Goal: Communication & Community: Answer question/provide support

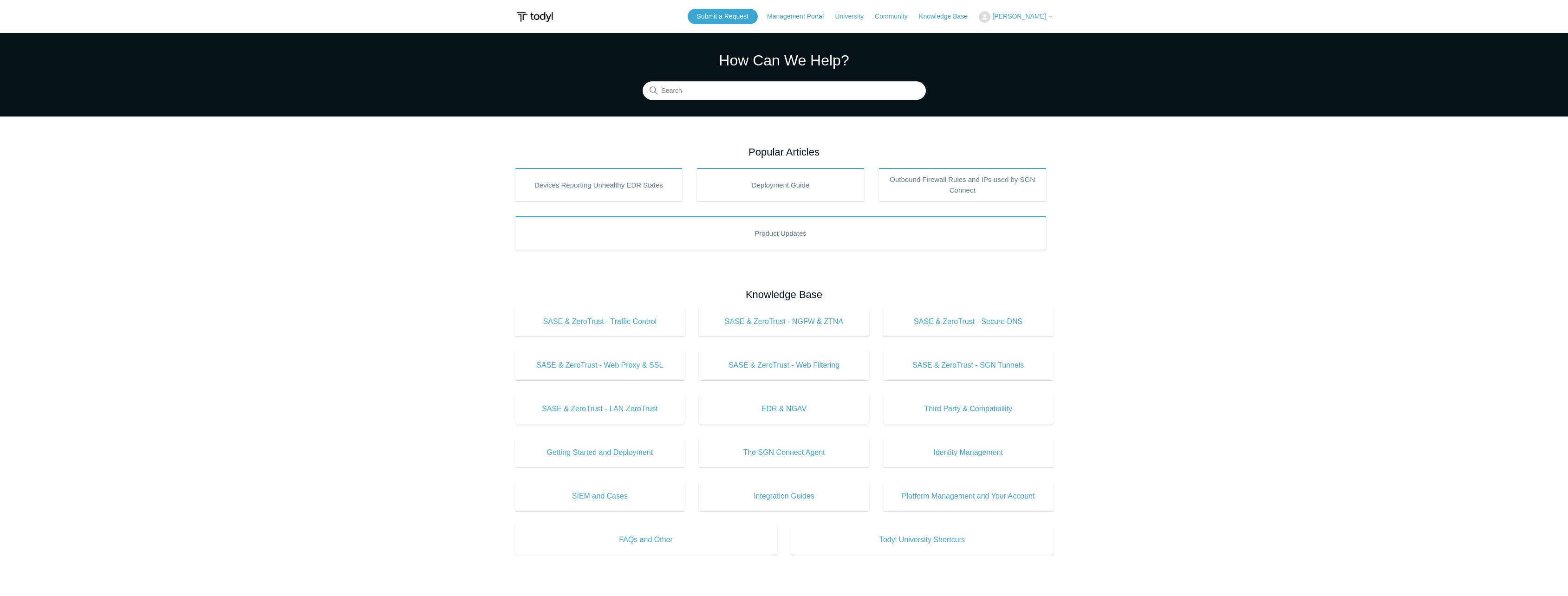
click at [1017, 16] on span "[PERSON_NAME]" at bounding box center [1019, 16] width 54 height 7
click at [1021, 35] on link "My Support Requests" at bounding box center [1024, 37] width 91 height 16
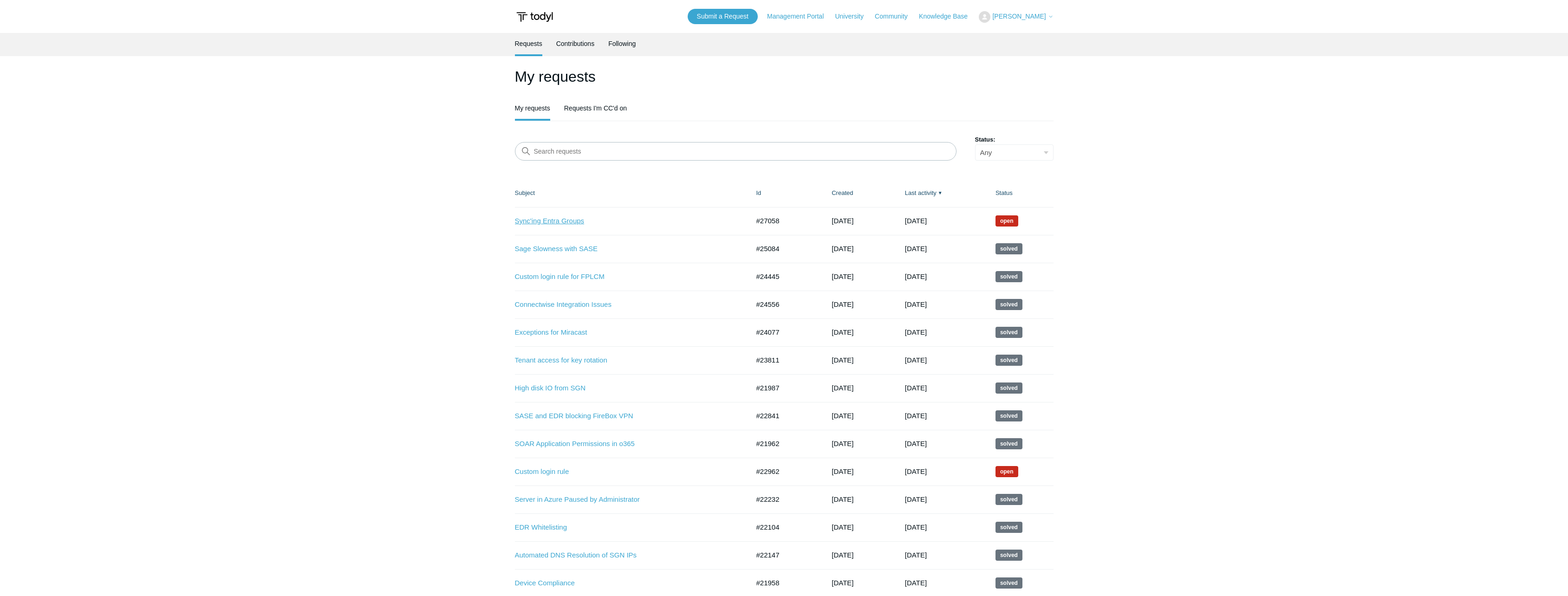
click at [544, 220] on link "Sync'ing Entra Groups" at bounding box center [625, 222] width 220 height 11
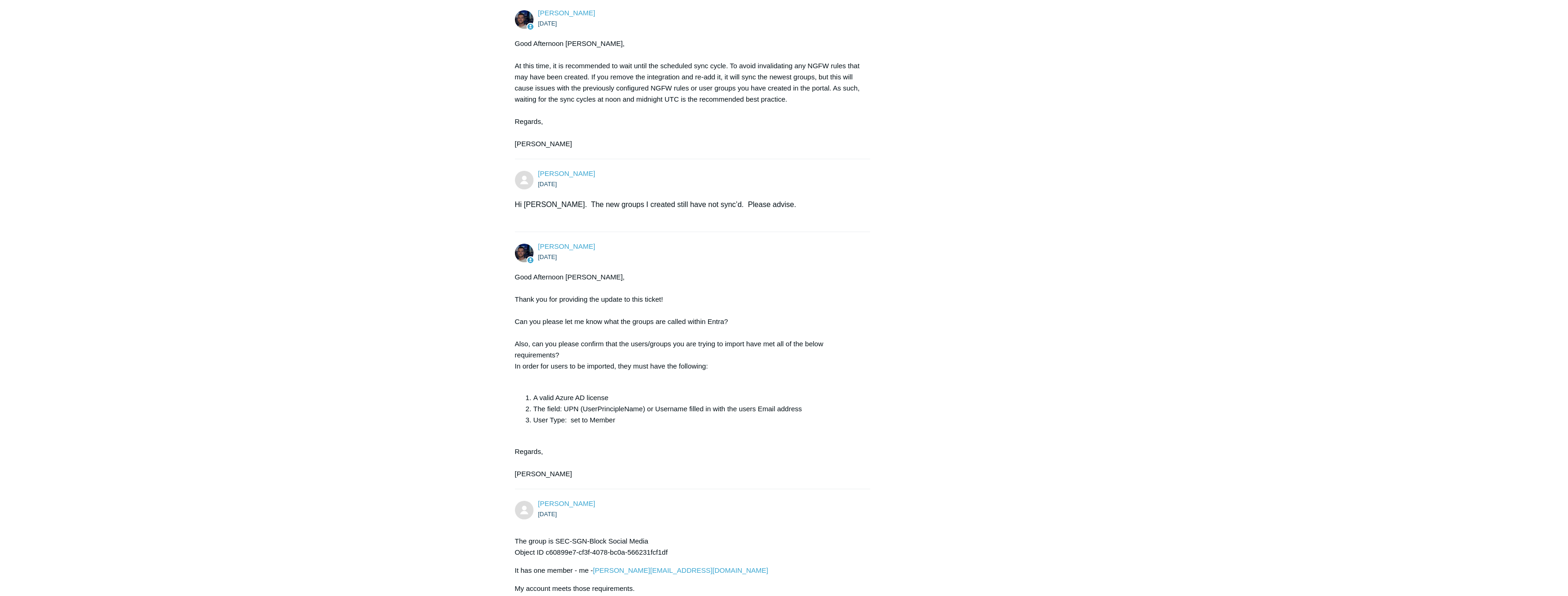
scroll to position [616, 0]
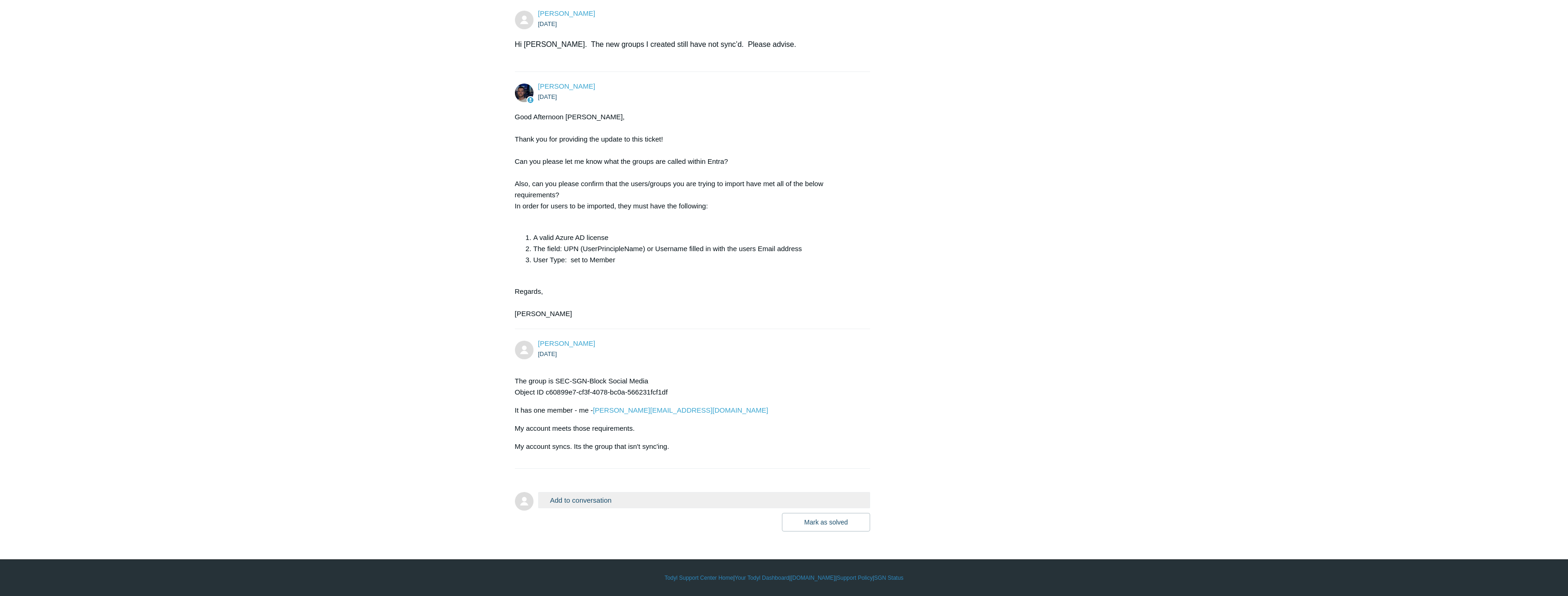
click at [586, 497] on button "Add to conversation" at bounding box center [704, 500] width 332 height 16
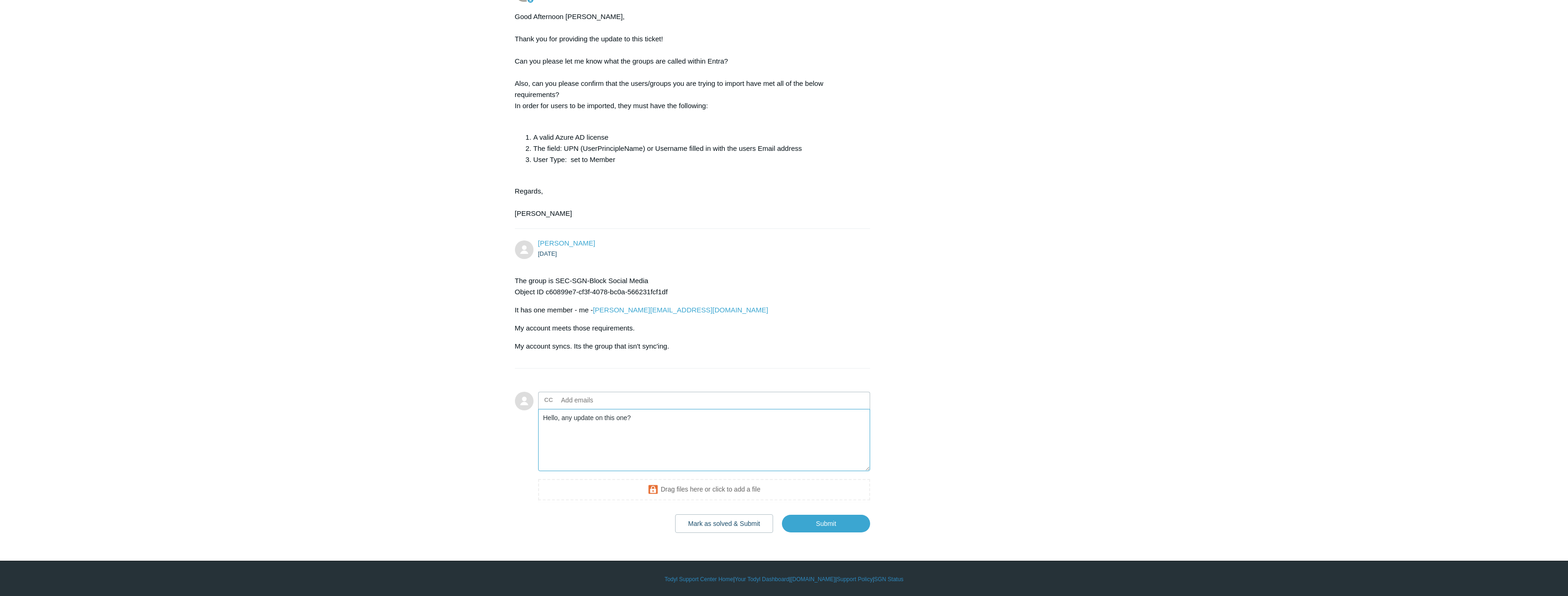
scroll to position [718, 0]
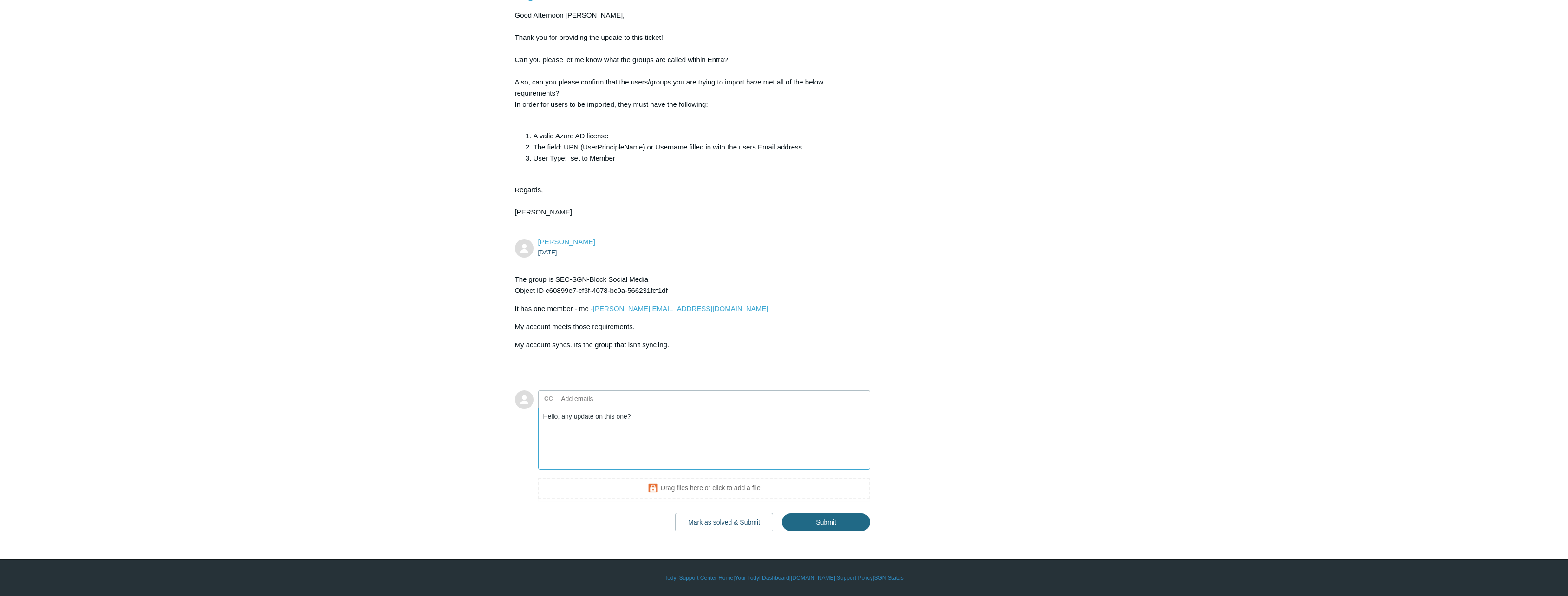
type textarea "Hello, any update on this one?"
click at [831, 524] on input "Submit" at bounding box center [826, 523] width 88 height 19
